Goal: Task Accomplishment & Management: Use online tool/utility

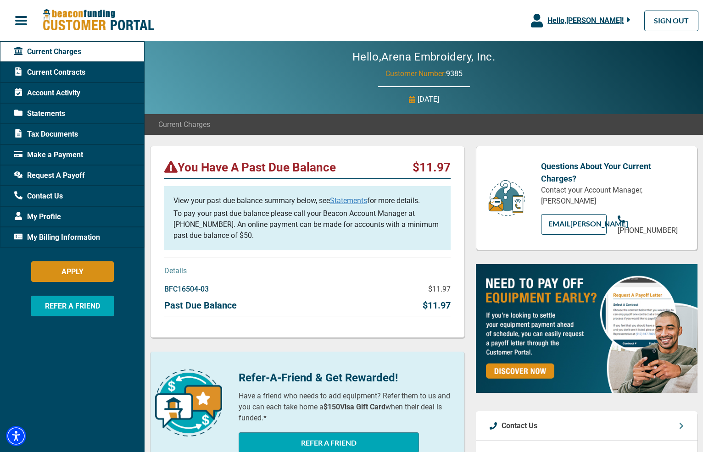
click at [49, 94] on span "Account Activity" at bounding box center [47, 93] width 66 height 11
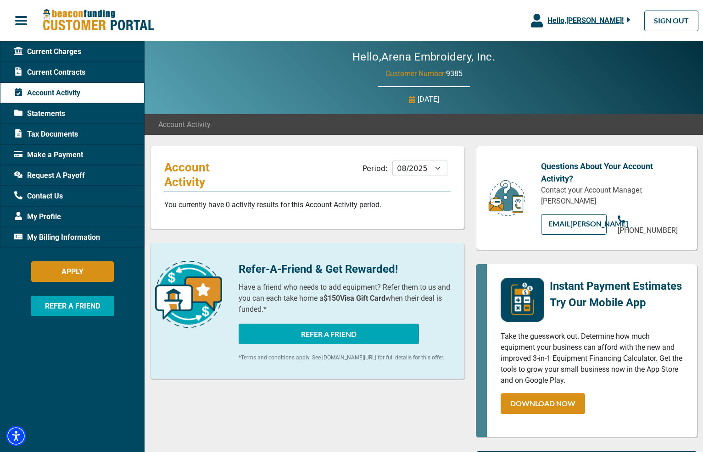
click at [48, 69] on span "Current Contracts" at bounding box center [49, 72] width 71 height 11
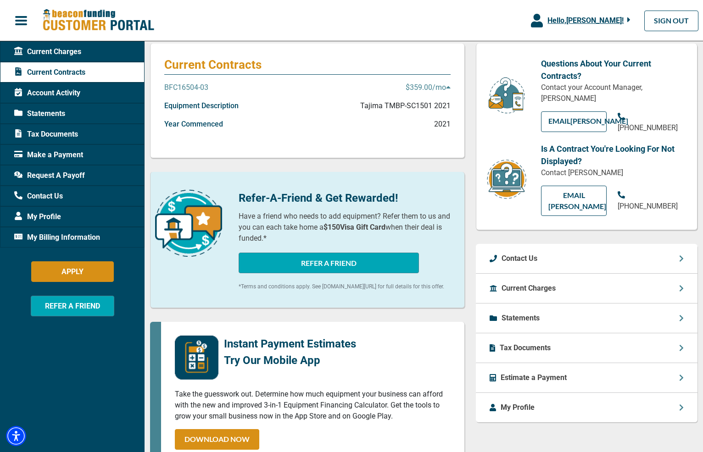
scroll to position [3, 0]
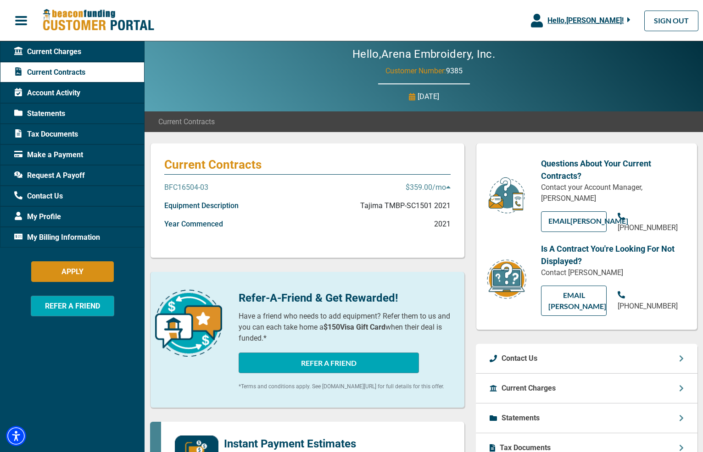
click at [192, 184] on p "BFC16504-03" at bounding box center [186, 187] width 44 height 11
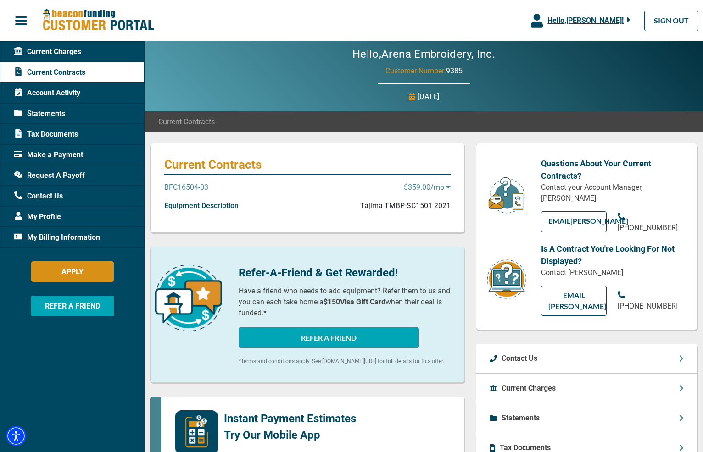
click at [192, 185] on p "BFC16504-03" at bounding box center [186, 187] width 44 height 11
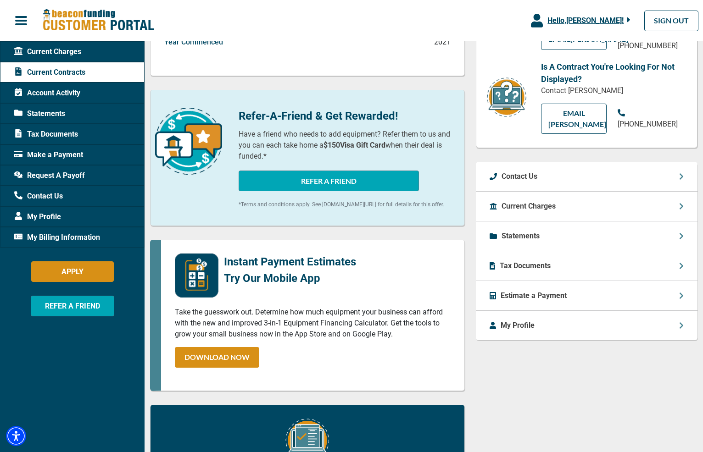
scroll to position [156, 0]
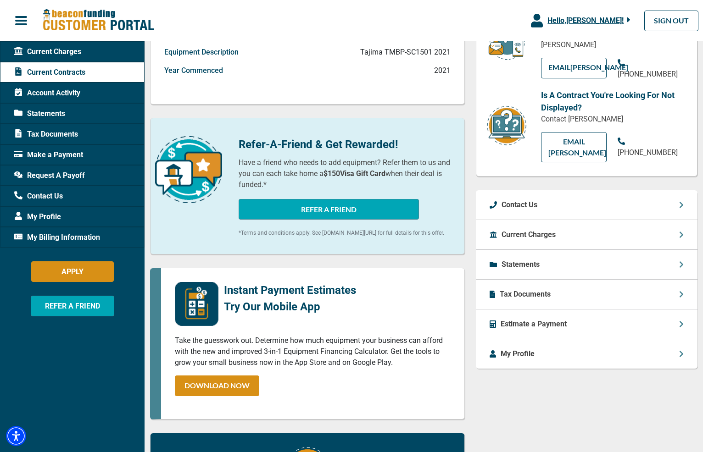
click at [550, 258] on div "Statements" at bounding box center [587, 265] width 222 height 30
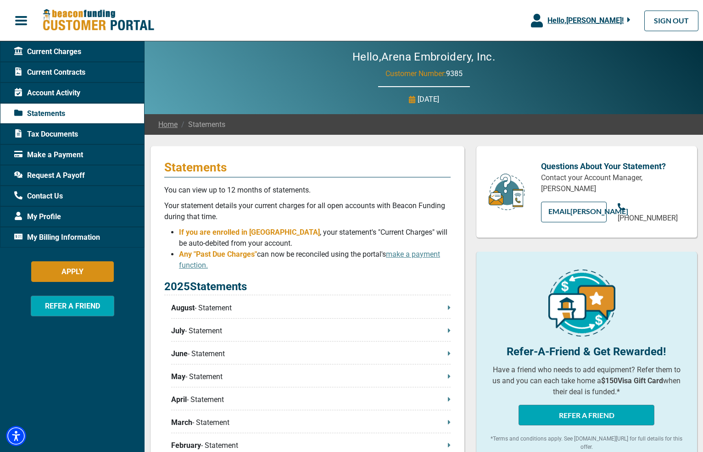
click at [220, 308] on p "August - Statement" at bounding box center [310, 308] width 279 height 11
click at [42, 94] on span "Account Activity" at bounding box center [47, 93] width 66 height 11
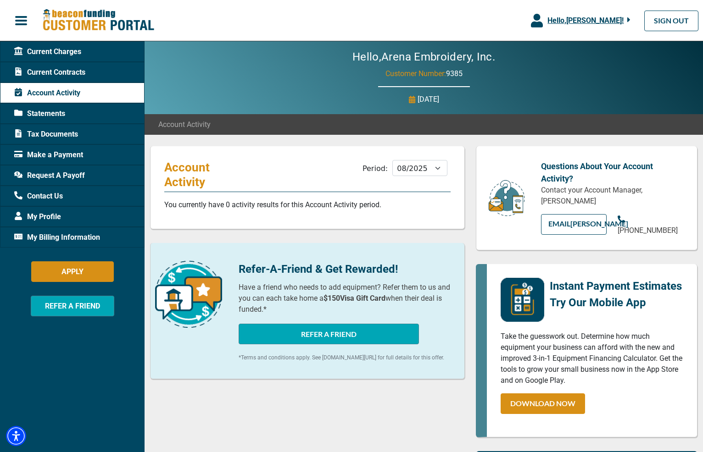
click at [49, 72] on span "Current Contracts" at bounding box center [49, 72] width 71 height 11
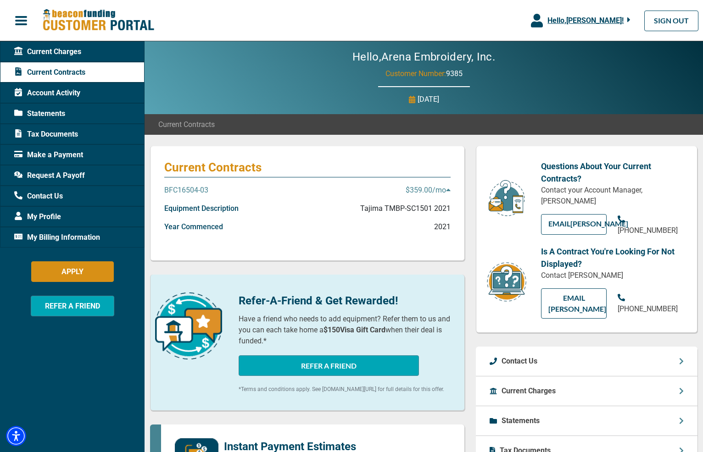
click at [192, 188] on p "BFC16504-03" at bounding box center [186, 190] width 44 height 11
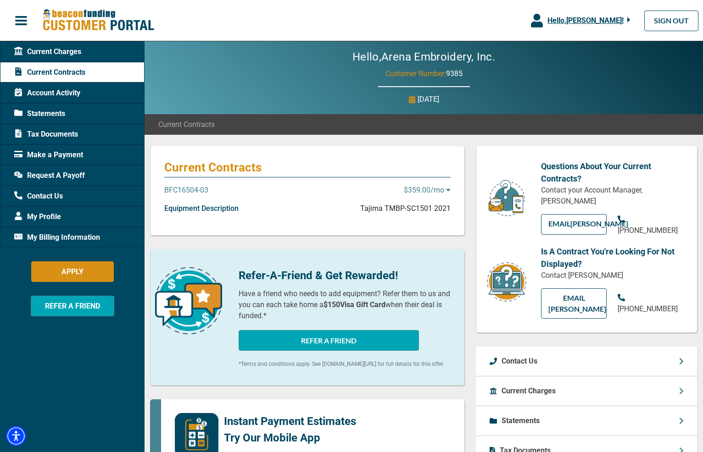
click at [192, 188] on p "BFC16504-03" at bounding box center [186, 190] width 44 height 11
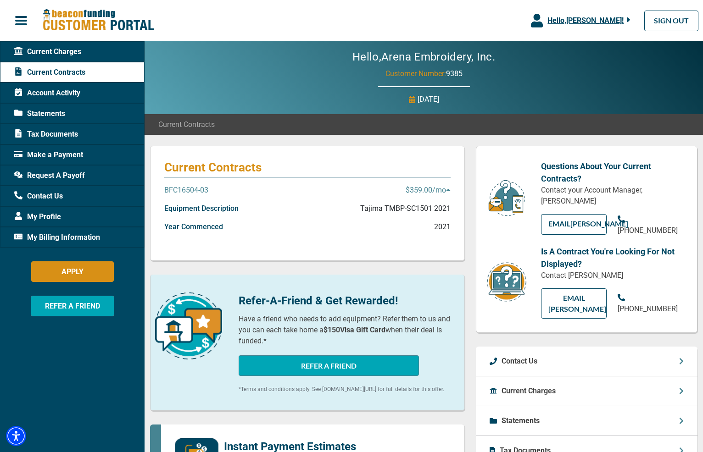
click at [60, 49] on span "Current Charges" at bounding box center [47, 51] width 67 height 11
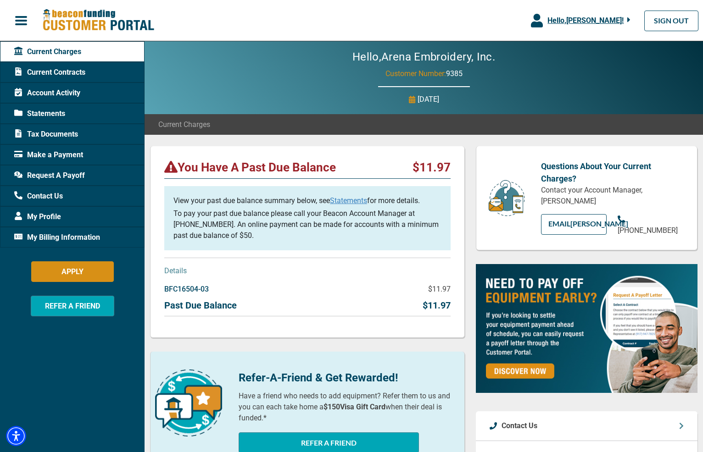
click at [61, 171] on span "Request A Payoff" at bounding box center [49, 175] width 71 height 11
